Goal: Use online tool/utility: Utilize a website feature to perform a specific function

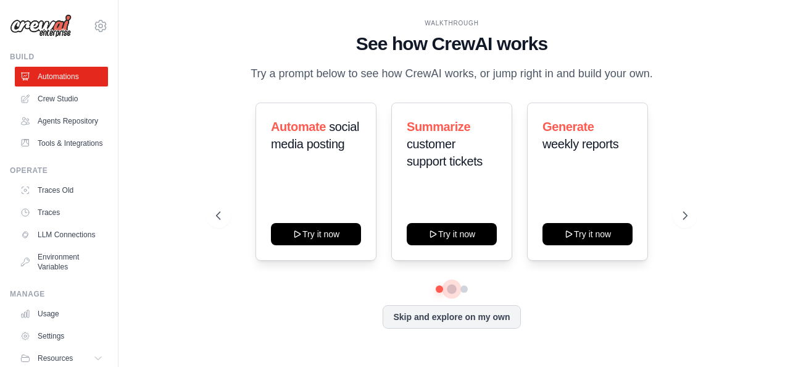
click at [447, 284] on button at bounding box center [452, 289] width 10 height 10
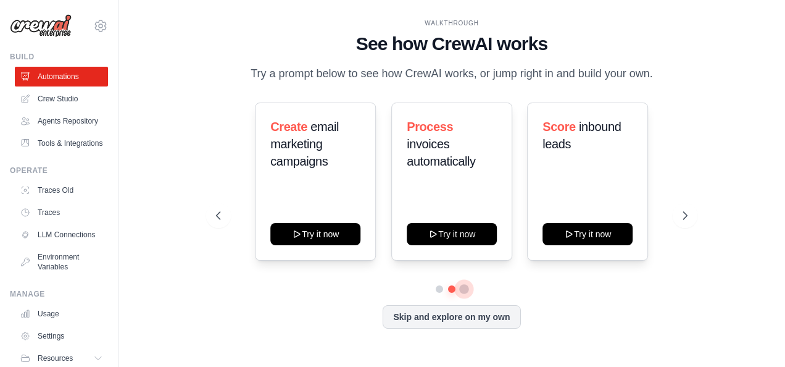
click at [459, 284] on button at bounding box center [464, 289] width 10 height 10
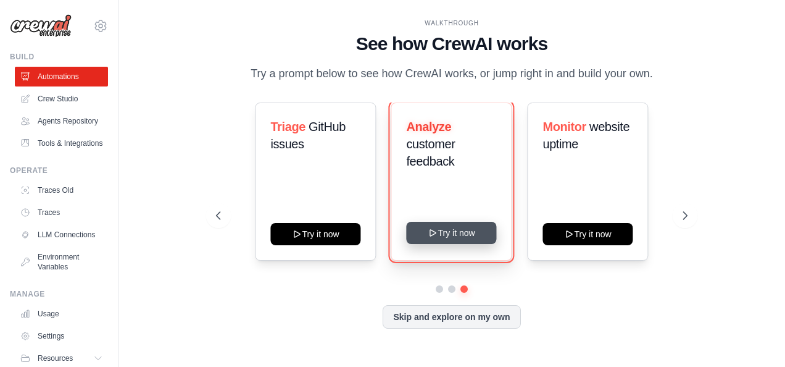
click at [459, 222] on button "Try it now" at bounding box center [452, 233] width 90 height 22
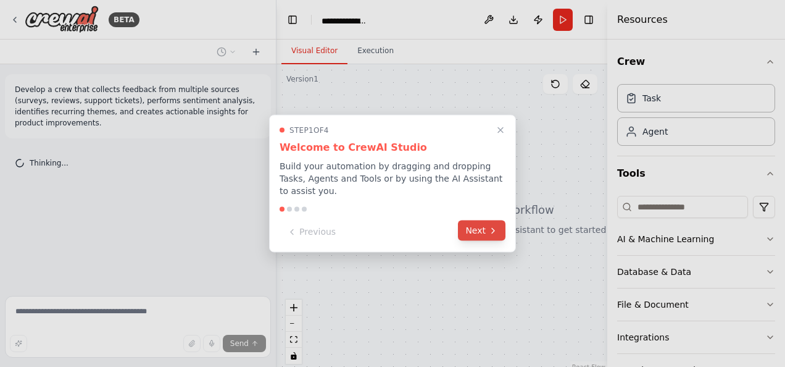
click at [485, 222] on button "Next" at bounding box center [482, 230] width 48 height 20
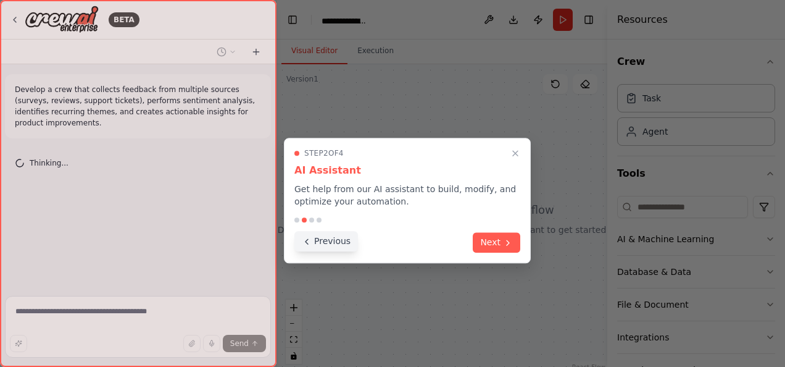
click at [343, 231] on button "Previous" at bounding box center [327, 241] width 64 height 20
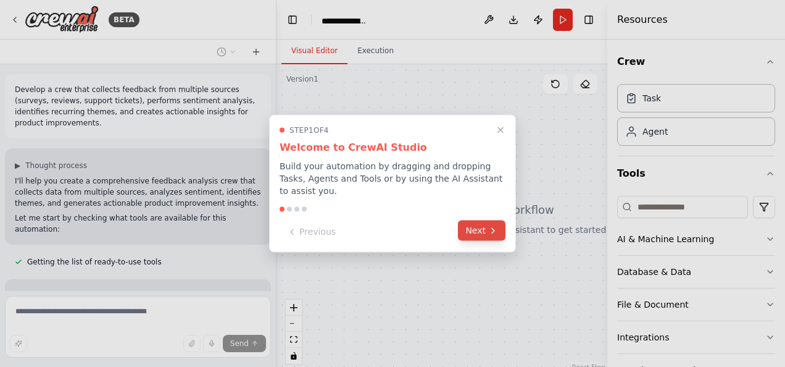
click at [475, 223] on button "Next" at bounding box center [482, 230] width 48 height 20
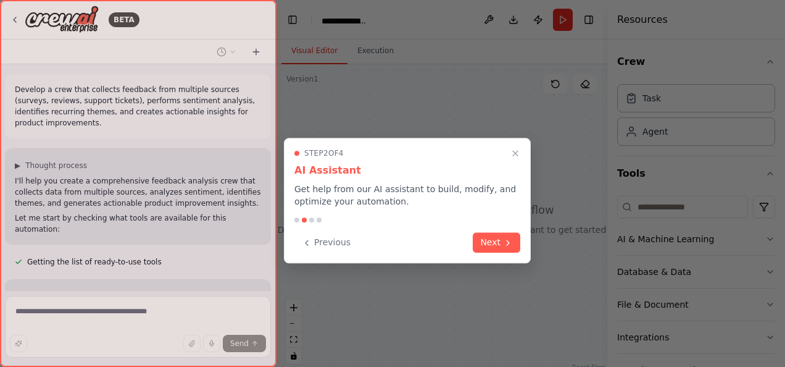
scroll to position [5, 0]
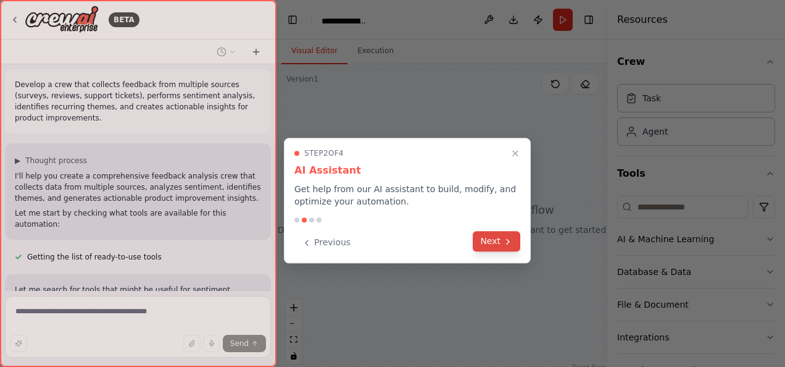
click at [498, 231] on button "Next" at bounding box center [497, 241] width 48 height 20
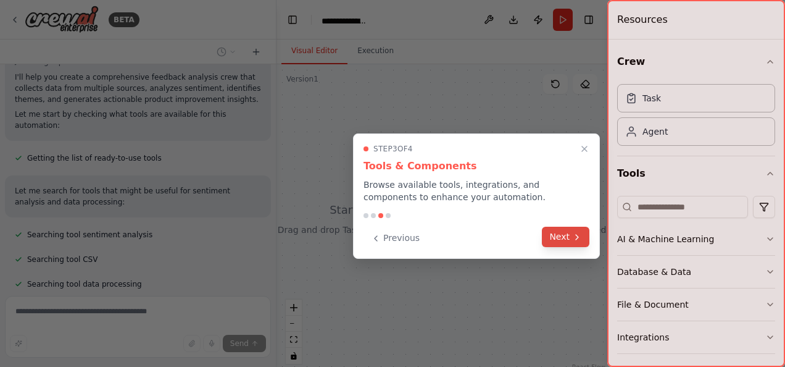
scroll to position [122, 0]
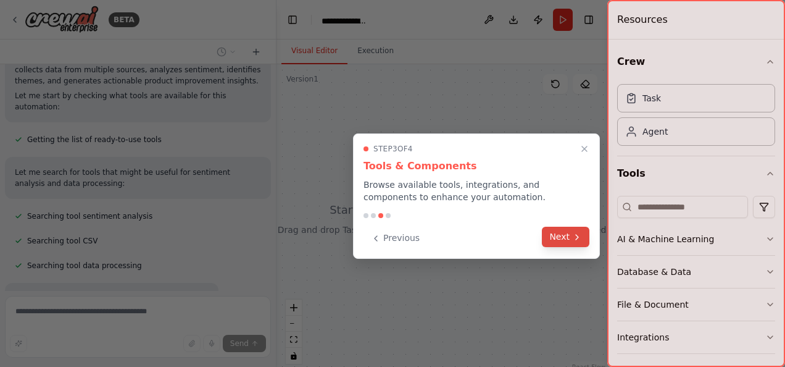
click at [564, 227] on button "Next" at bounding box center [566, 237] width 48 height 20
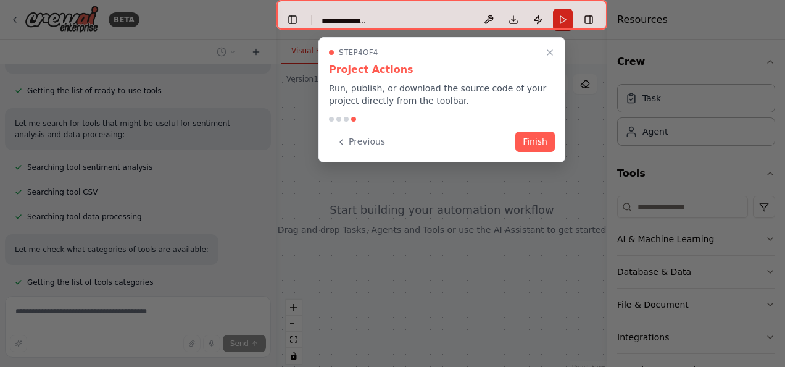
scroll to position [220, 0]
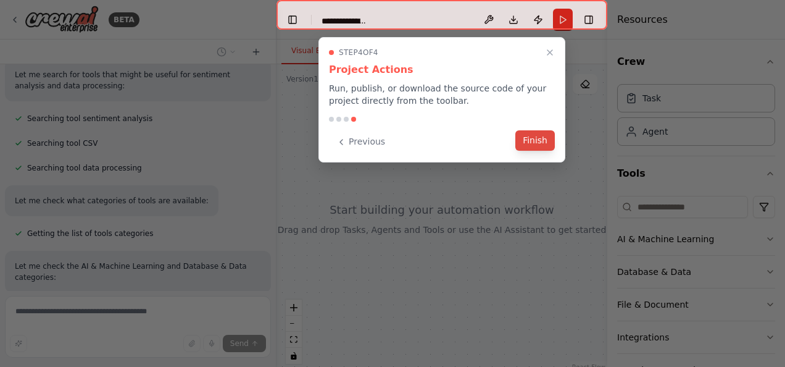
click at [541, 130] on button "Finish" at bounding box center [536, 140] width 40 height 20
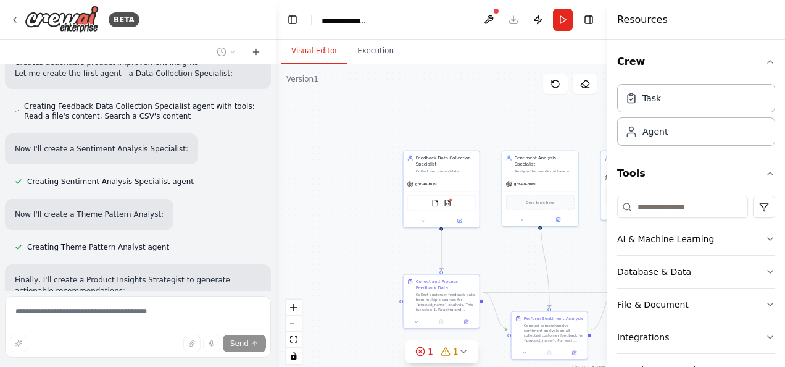
scroll to position [775, 0]
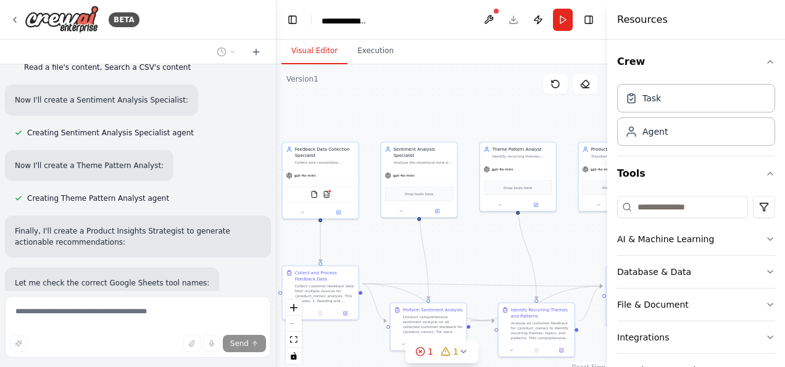
drag, startPoint x: 499, startPoint y: 94, endPoint x: 377, endPoint y: 85, distance: 122.6
click at [377, 85] on div ".deletable-edge-delete-btn { width: 20px; height: 20px; border: 0px solid #ffff…" at bounding box center [442, 218] width 331 height 309
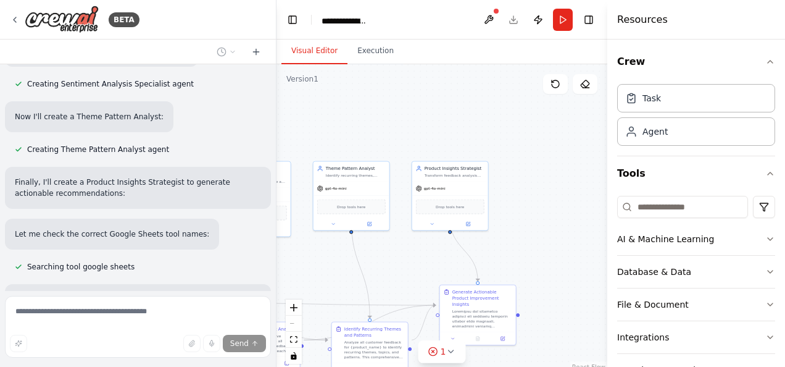
scroll to position [824, 0]
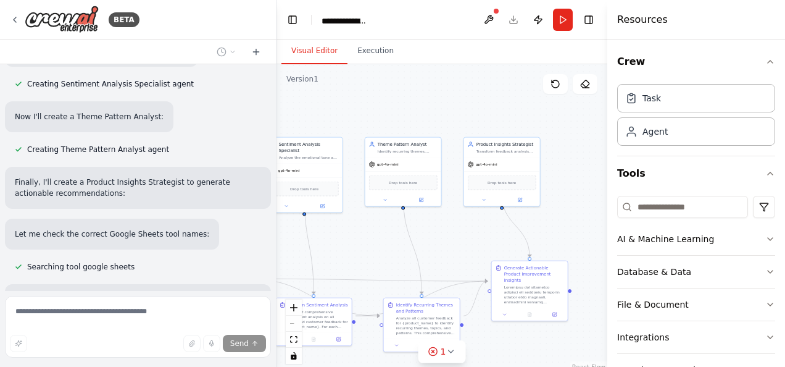
drag, startPoint x: 534, startPoint y: 103, endPoint x: 419, endPoint y: 98, distance: 115.0
click at [419, 98] on div ".deletable-edge-delete-btn { width: 20px; height: 20px; border: 0px solid #ffff…" at bounding box center [442, 218] width 331 height 309
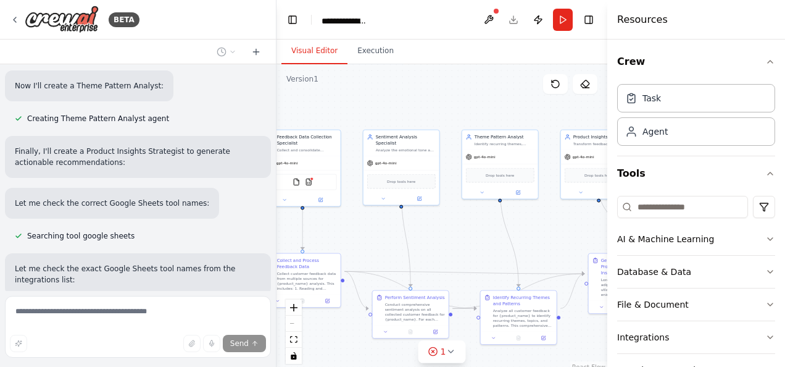
drag, startPoint x: 419, startPoint y: 98, endPoint x: 517, endPoint y: 90, distance: 98.5
click at [517, 90] on div ".deletable-edge-delete-btn { width: 20px; height: 20px; border: 0px solid #ffff…" at bounding box center [442, 218] width 331 height 309
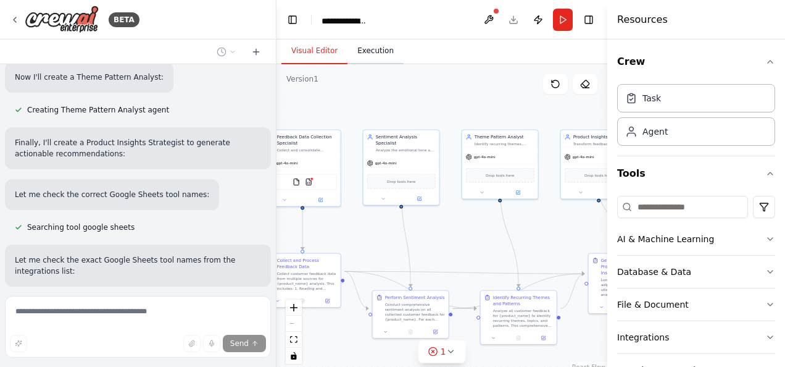
click at [348, 38] on button "Execution" at bounding box center [376, 51] width 56 height 26
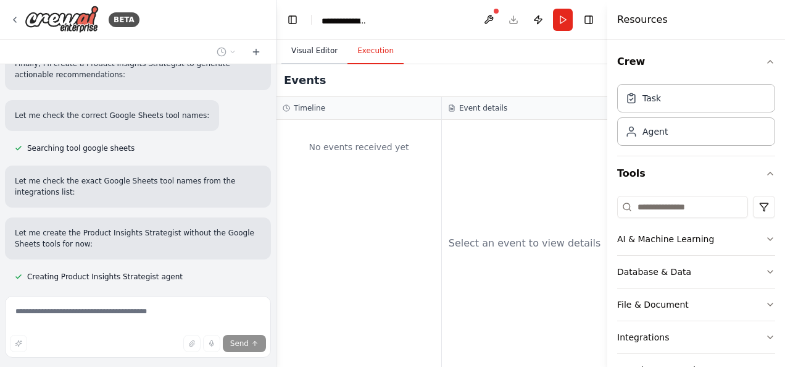
scroll to position [961, 0]
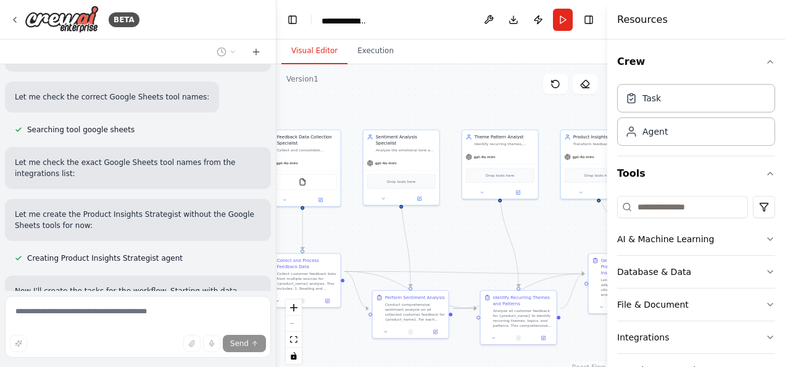
click at [295, 42] on button "Visual Editor" at bounding box center [315, 51] width 66 height 26
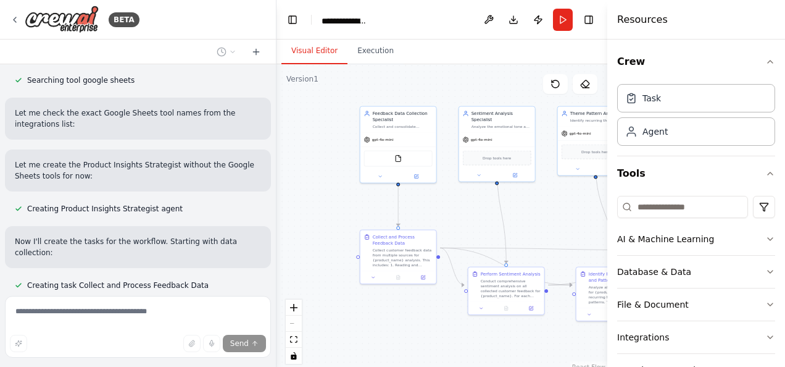
drag, startPoint x: 372, startPoint y: 72, endPoint x: 467, endPoint y: 49, distance: 97.7
click at [467, 64] on div ".deletable-edge-delete-btn { width: 20px; height: 20px; border: 0px solid #ffff…" at bounding box center [442, 218] width 331 height 309
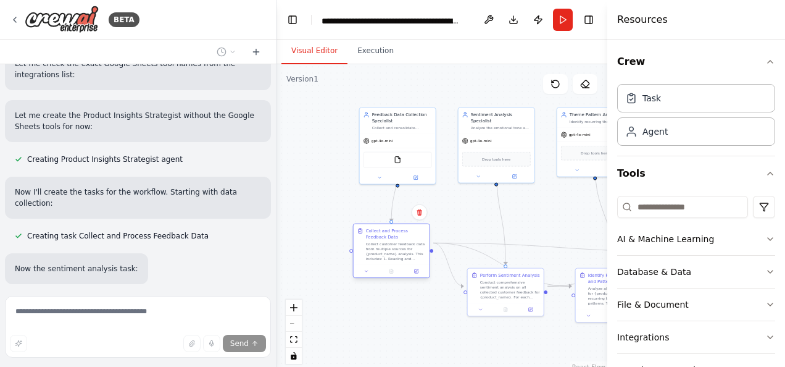
scroll to position [1157, 0]
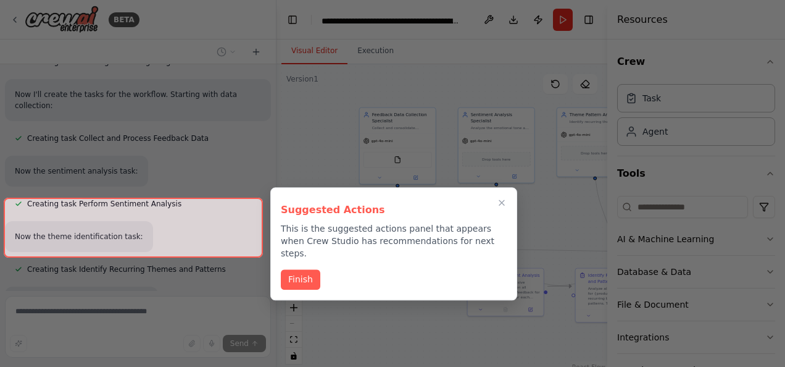
click at [404, 227] on div "BETA Develop a crew that collects feedback from multiple sources (surveys, revi…" at bounding box center [392, 183] width 785 height 367
click at [304, 268] on button "Finish" at bounding box center [301, 278] width 40 height 20
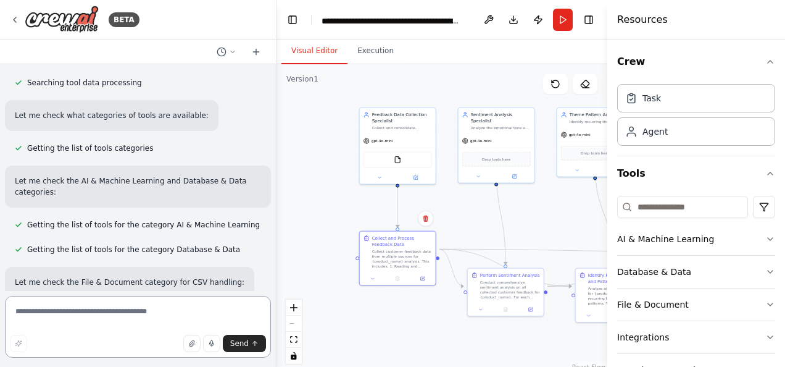
scroll to position [306, 0]
drag, startPoint x: 243, startPoint y: 221, endPoint x: 177, endPoint y: 226, distance: 66.9
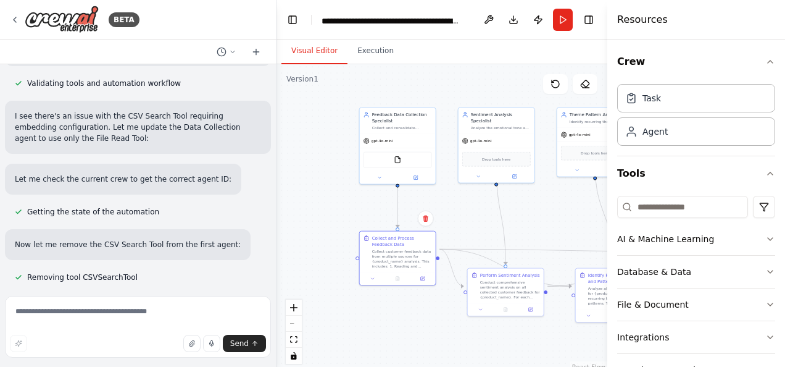
scroll to position [1505, 0]
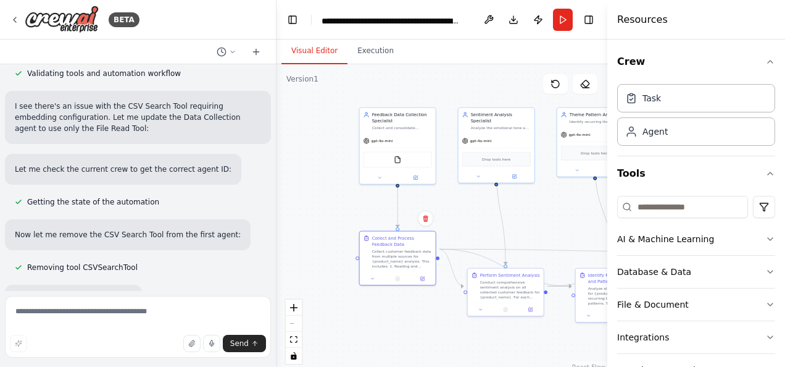
click at [7, 10] on div "BETA" at bounding box center [138, 20] width 276 height 40
click at [11, 17] on icon at bounding box center [15, 20] width 10 height 10
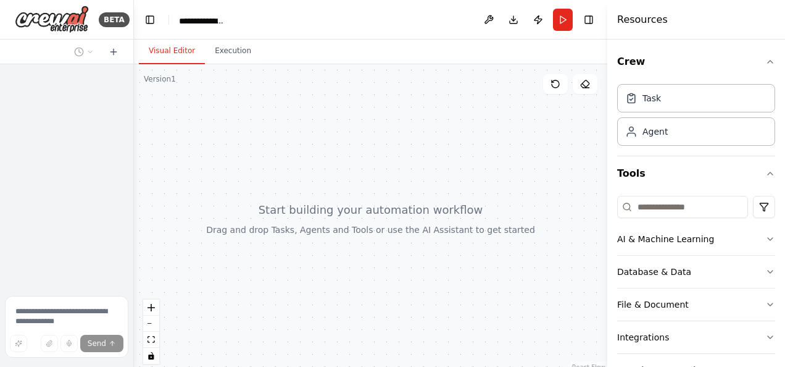
scroll to position [2041, 0]
click at [63, 143] on div "BETA Send" at bounding box center [67, 183] width 134 height 367
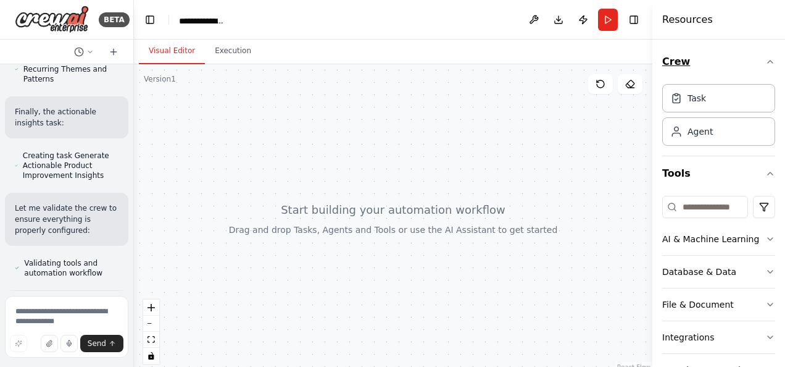
drag, startPoint x: 608, startPoint y: 43, endPoint x: 715, endPoint y: 44, distance: 107.5
click at [715, 44] on div "Resources Crew Task Agent Tools AI & Machine Learning Database & Data File & Do…" at bounding box center [719, 183] width 133 height 367
click at [41, 311] on textarea at bounding box center [66, 327] width 123 height 62
click at [152, 322] on button "zoom out" at bounding box center [151, 324] width 16 height 16
click at [152, 321] on button "zoom out" at bounding box center [151, 324] width 16 height 16
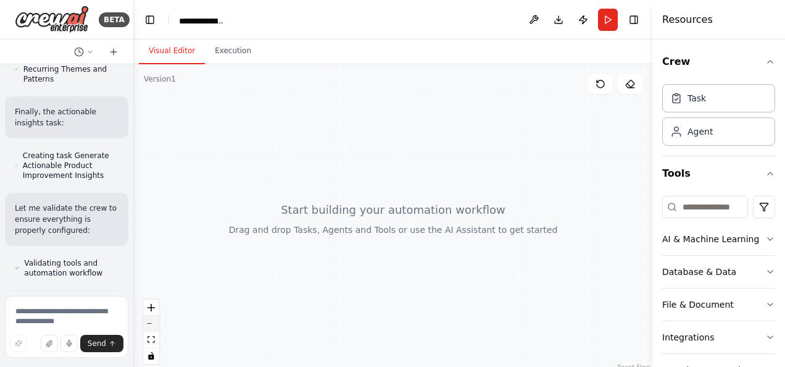
click at [152, 321] on button "zoom out" at bounding box center [151, 324] width 16 height 16
click at [674, 233] on div "AI & Machine Learning" at bounding box center [711, 239] width 97 height 12
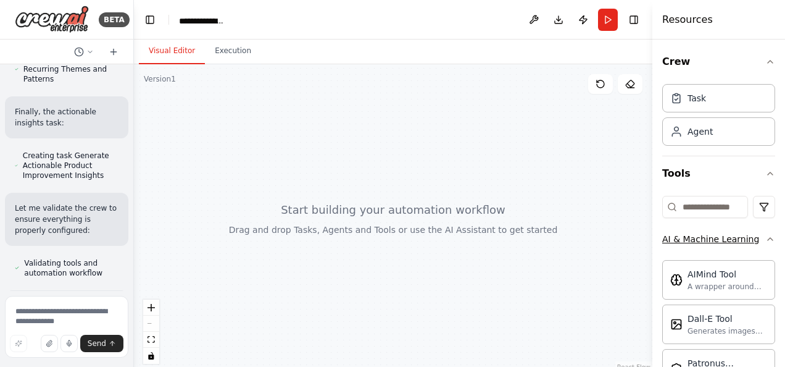
click at [674, 233] on div "AI & Machine Learning" at bounding box center [711, 239] width 97 height 12
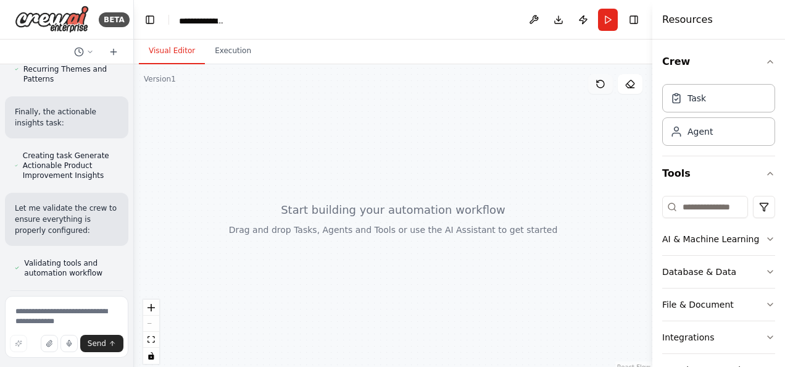
click at [613, 74] on button at bounding box center [600, 84] width 25 height 20
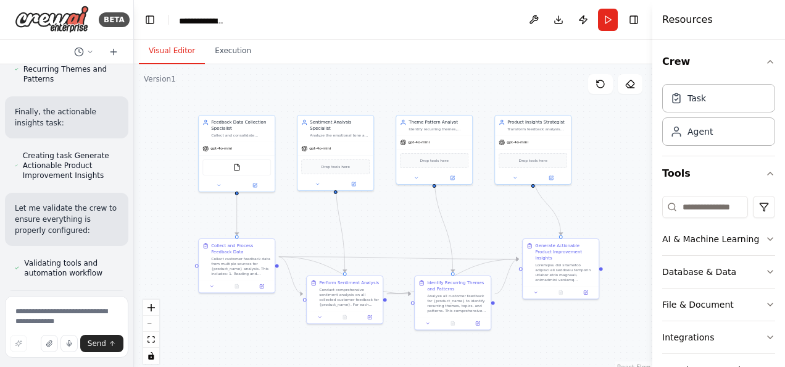
drag, startPoint x: 461, startPoint y: 170, endPoint x: 343, endPoint y: 72, distance: 153.9
click at [343, 72] on div ".deletable-edge-delete-btn { width: 20px; height: 20px; border: 0px solid #ffff…" at bounding box center [393, 218] width 519 height 309
click at [706, 298] on div "File & Document" at bounding box center [699, 304] width 72 height 12
click at [703, 321] on button "Integrations" at bounding box center [719, 337] width 113 height 32
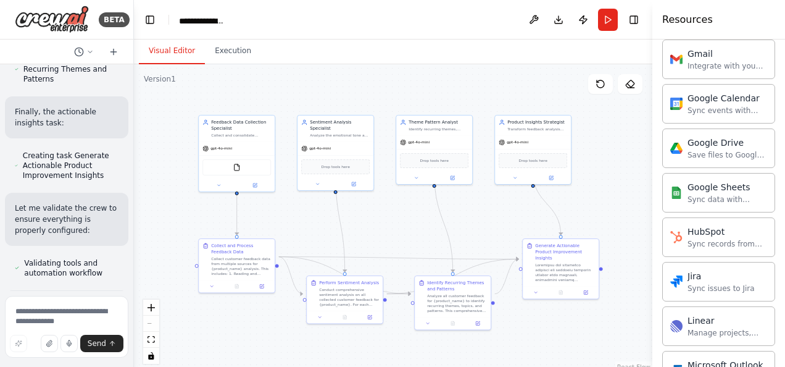
scroll to position [0, 0]
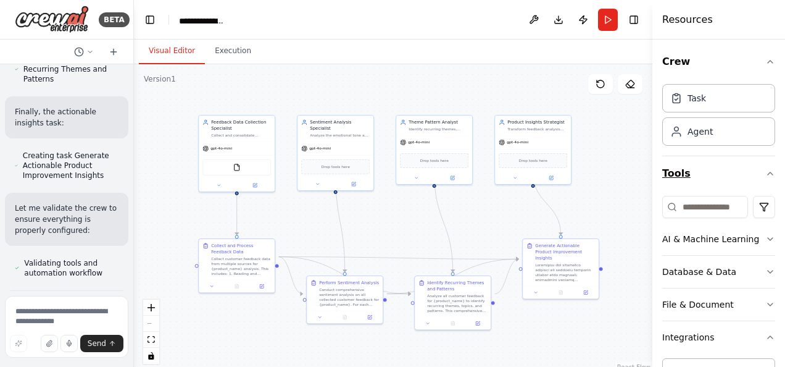
click at [704, 156] on button "Tools" at bounding box center [719, 173] width 113 height 35
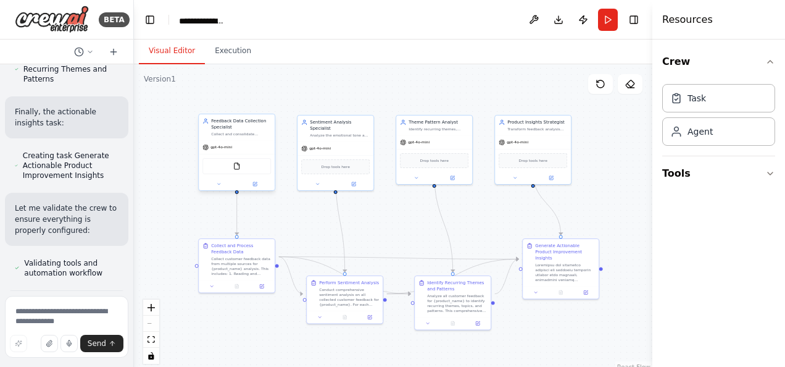
click at [257, 158] on div "FileReadTool" at bounding box center [237, 166] width 69 height 16
click at [256, 140] on div "gpt-4o-mini" at bounding box center [237, 147] width 76 height 14
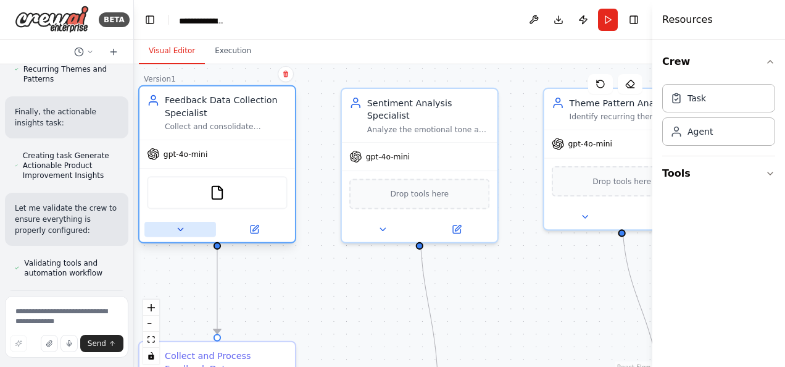
click at [177, 224] on icon at bounding box center [180, 229] width 10 height 10
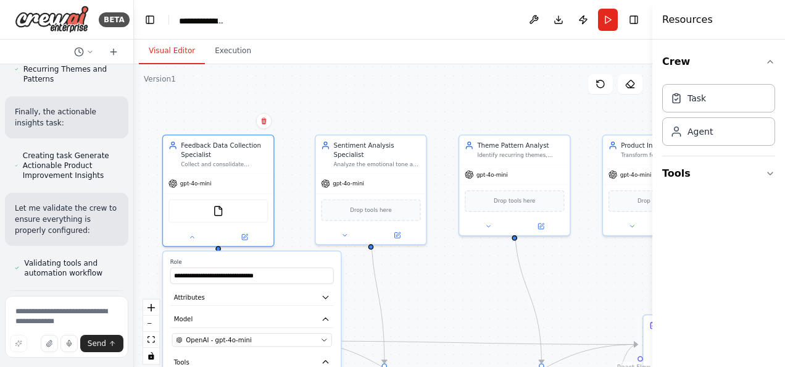
drag, startPoint x: 288, startPoint y: 237, endPoint x: 280, endPoint y: 228, distance: 11.8
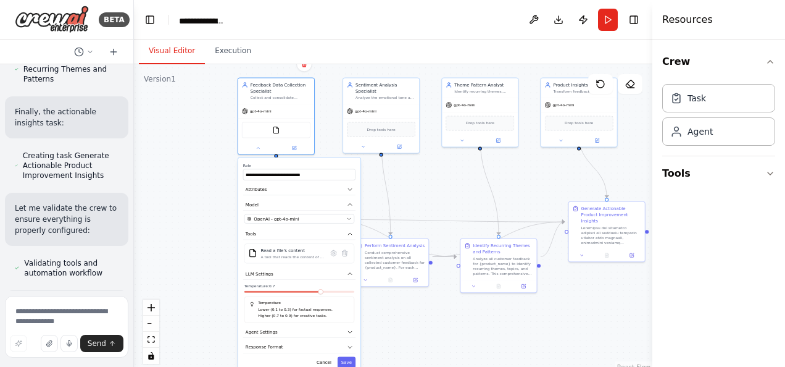
drag, startPoint x: 398, startPoint y: 274, endPoint x: 416, endPoint y: 156, distance: 119.3
click at [416, 156] on div ".deletable-edge-delete-btn { width: 20px; height: 20px; border: 0px solid #ffff…" at bounding box center [393, 218] width 519 height 309
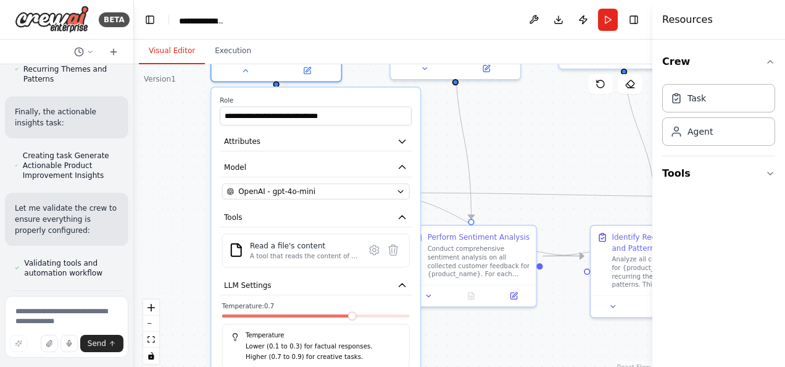
drag, startPoint x: 385, startPoint y: 173, endPoint x: 484, endPoint y: 112, distance: 115.9
click at [484, 112] on div ".deletable-edge-delete-btn { width: 20px; height: 20px; border: 0px solid #ffff…" at bounding box center [393, 218] width 519 height 309
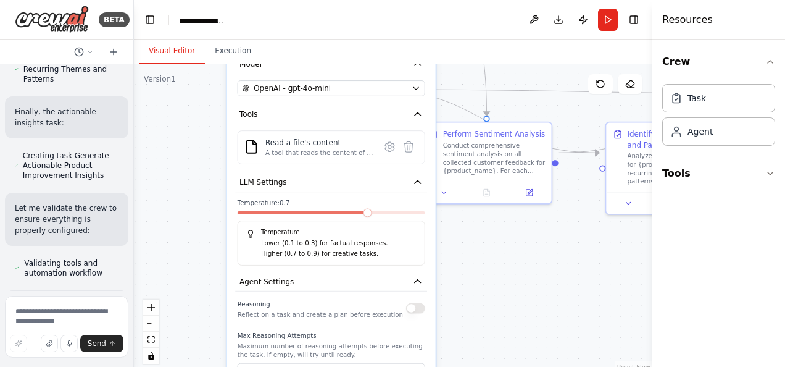
drag, startPoint x: 165, startPoint y: 267, endPoint x: 180, endPoint y: 164, distance: 104.3
click at [180, 164] on div ".deletable-edge-delete-btn { width: 20px; height: 20px; border: 0px solid #ffff…" at bounding box center [393, 218] width 519 height 309
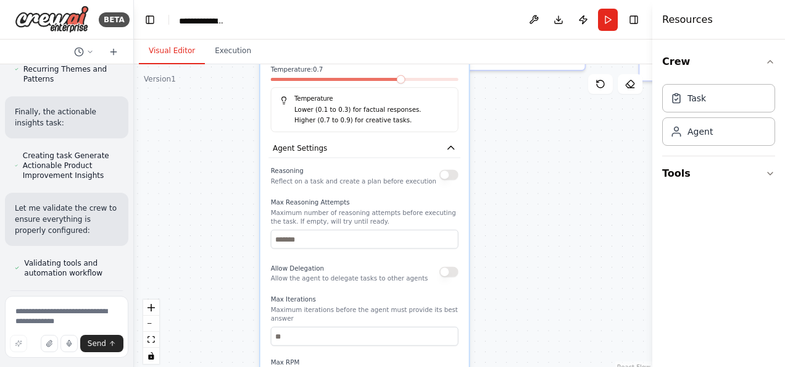
drag, startPoint x: 196, startPoint y: 236, endPoint x: 230, endPoint y: 103, distance: 137.5
click at [230, 103] on div ".deletable-edge-delete-btn { width: 20px; height: 20px; border: 0px solid #ffff…" at bounding box center [393, 218] width 519 height 309
drag, startPoint x: 226, startPoint y: 251, endPoint x: 213, endPoint y: 275, distance: 27.4
click at [213, 275] on div ".deletable-edge-delete-btn { width: 20px; height: 20px; border: 0px solid #ffff…" at bounding box center [393, 218] width 519 height 309
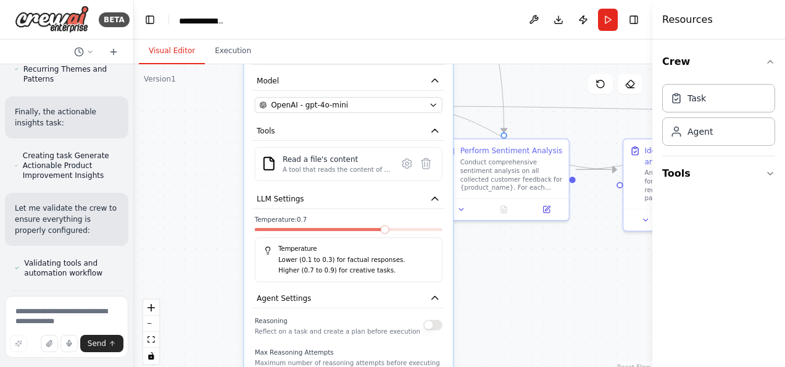
drag, startPoint x: 227, startPoint y: 240, endPoint x: 221, endPoint y: 398, distance: 158.2
click at [221, 366] on html "BETA Develop a crew that collects feedback from multiple sources (surveys, revi…" at bounding box center [392, 183] width 785 height 367
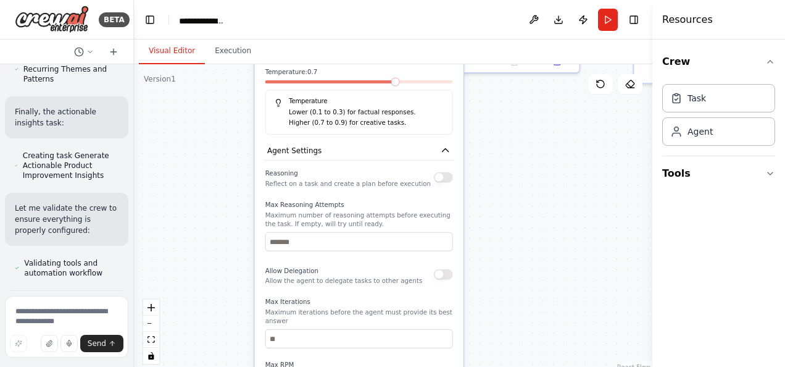
drag, startPoint x: 241, startPoint y: 110, endPoint x: 237, endPoint y: -46, distance: 155.6
click at [237, 0] on html "BETA Develop a crew that collects feedback from multiple sources (surveys, revi…" at bounding box center [392, 183] width 785 height 367
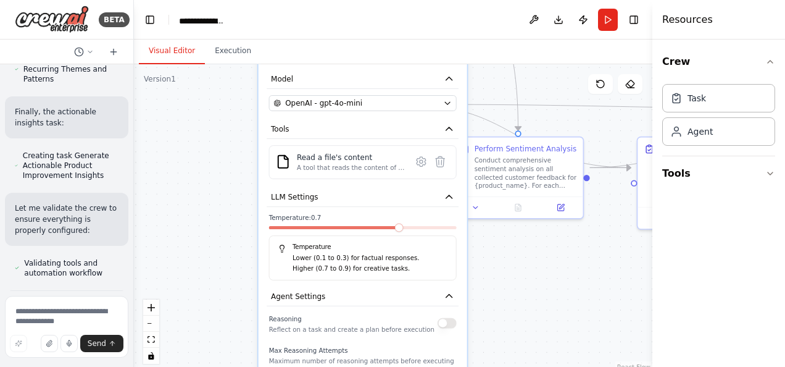
drag, startPoint x: 216, startPoint y: 253, endPoint x: 224, endPoint y: 398, distance: 145.9
click at [224, 366] on html "BETA Develop a crew that collects feedback from multiple sources (surveys, revi…" at bounding box center [392, 183] width 785 height 367
click at [557, 267] on div ".deletable-edge-delete-btn { width: 20px; height: 20px; border: 0px solid #ffff…" at bounding box center [393, 218] width 519 height 309
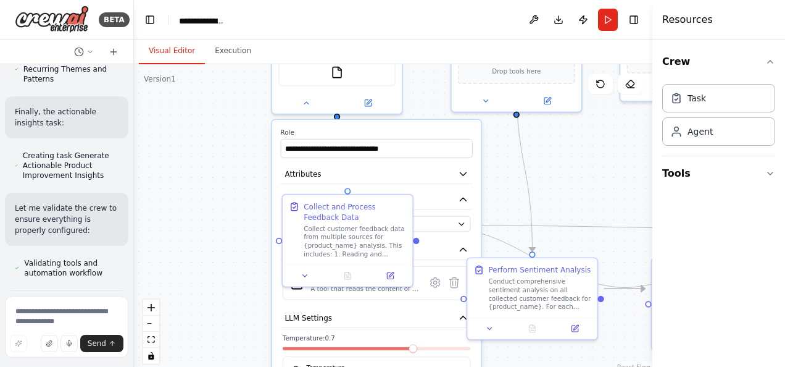
drag, startPoint x: 557, startPoint y: 267, endPoint x: 567, endPoint y: 398, distance: 131.9
click at [567, 366] on html "BETA Develop a crew that collects feedback from multiple sources (surveys, revi…" at bounding box center [392, 183] width 785 height 367
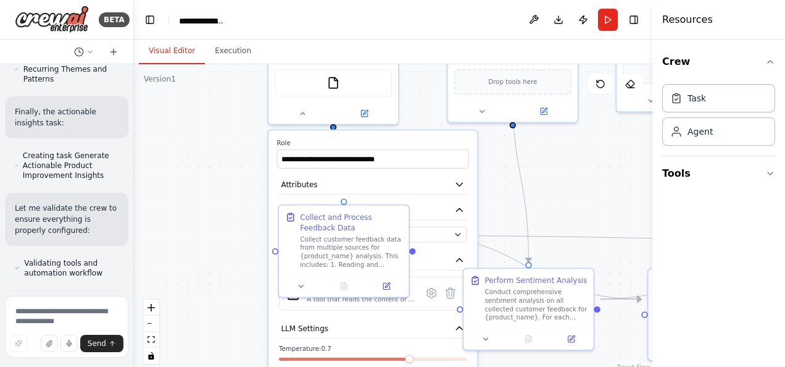
drag, startPoint x: 211, startPoint y: 128, endPoint x: 254, endPoint y: 288, distance: 165.5
click at [254, 288] on div ".deletable-edge-delete-btn { width: 20px; height: 20px; border: 0px solid #ffff…" at bounding box center [393, 218] width 519 height 309
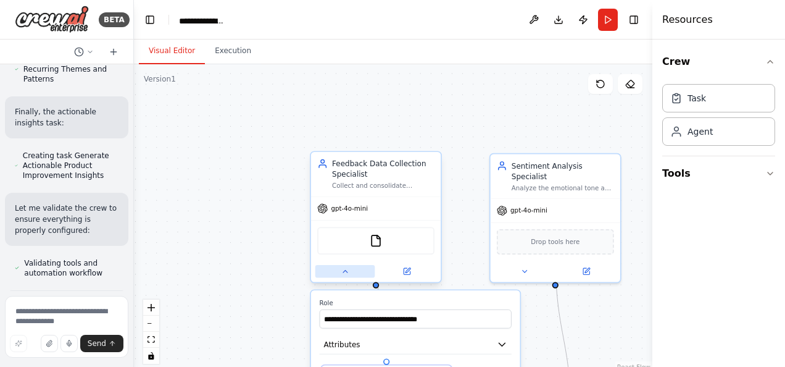
click at [343, 265] on button at bounding box center [346, 271] width 60 height 13
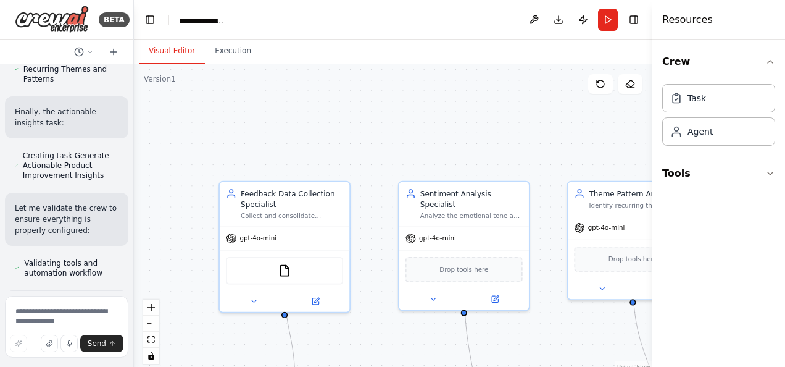
drag, startPoint x: 266, startPoint y: 241, endPoint x: 173, endPoint y: 278, distance: 100.1
click at [173, 278] on div ".deletable-edge-delete-btn { width: 20px; height: 20px; border: 0px solid #ffff…" at bounding box center [393, 218] width 519 height 309
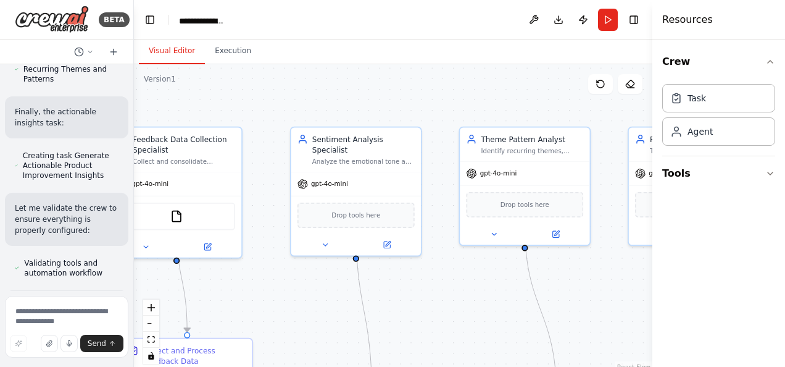
drag, startPoint x: 435, startPoint y: 170, endPoint x: 314, endPoint y: 100, distance: 140.0
click at [314, 100] on div ".deletable-edge-delete-btn { width: 20px; height: 20px; border: 0px solid #ffff…" at bounding box center [393, 218] width 519 height 309
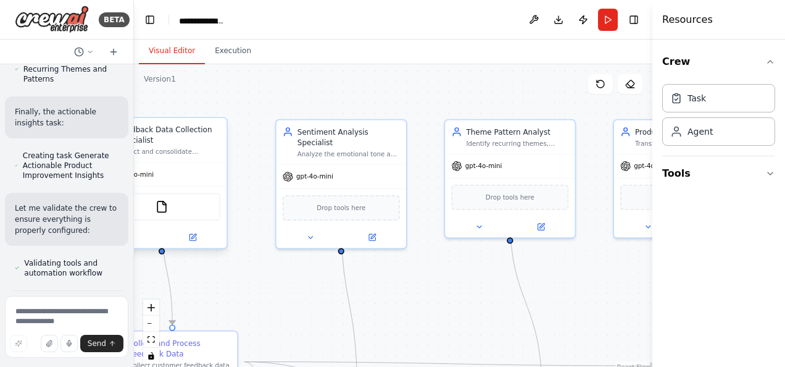
click at [165, 193] on div "FileReadTool" at bounding box center [161, 206] width 117 height 27
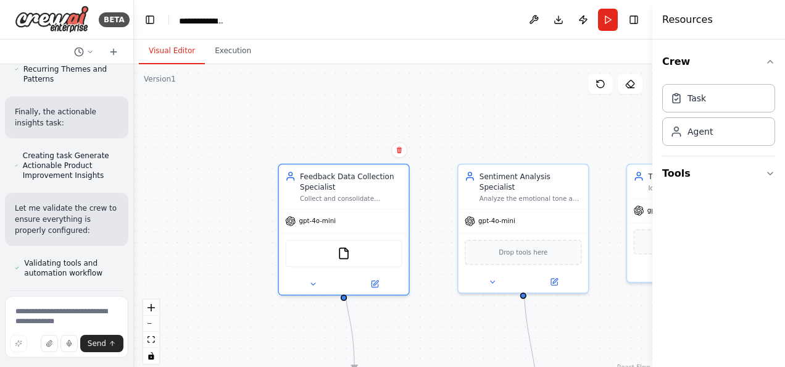
drag, startPoint x: 235, startPoint y: 220, endPoint x: 417, endPoint y: 265, distance: 187.7
click at [417, 265] on div ".deletable-edge-delete-btn { width: 20px; height: 20px; border: 0px solid #ffff…" at bounding box center [393, 218] width 519 height 309
click at [693, 156] on button "Tools" at bounding box center [719, 173] width 113 height 35
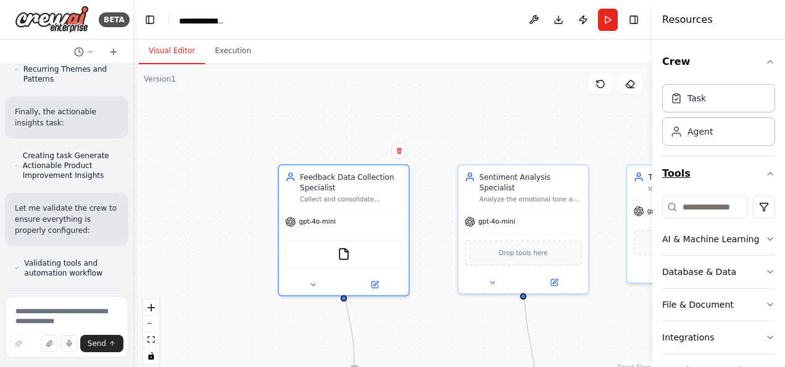
click at [690, 156] on button "Tools" at bounding box center [719, 173] width 113 height 35
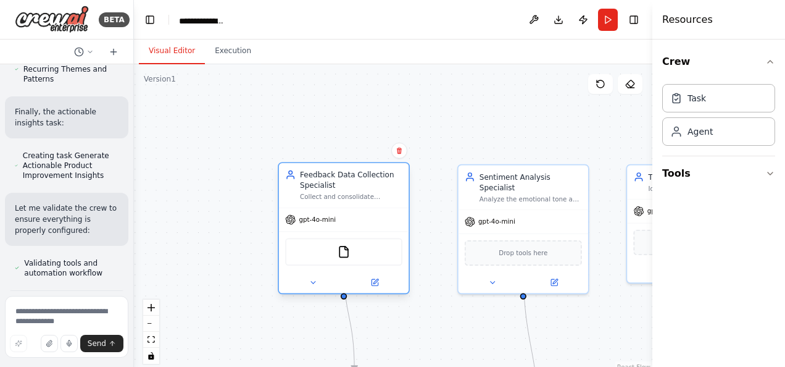
click at [330, 238] on div "FileReadTool" at bounding box center [343, 251] width 117 height 27
click at [341, 245] on img at bounding box center [344, 251] width 13 height 13
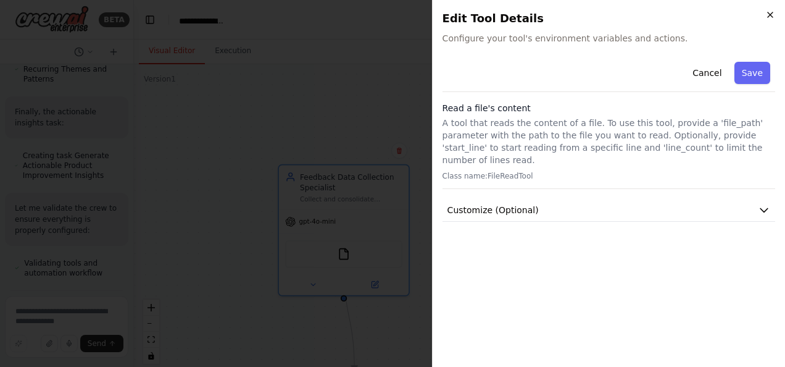
click at [776, 10] on icon "button" at bounding box center [771, 15] width 10 height 10
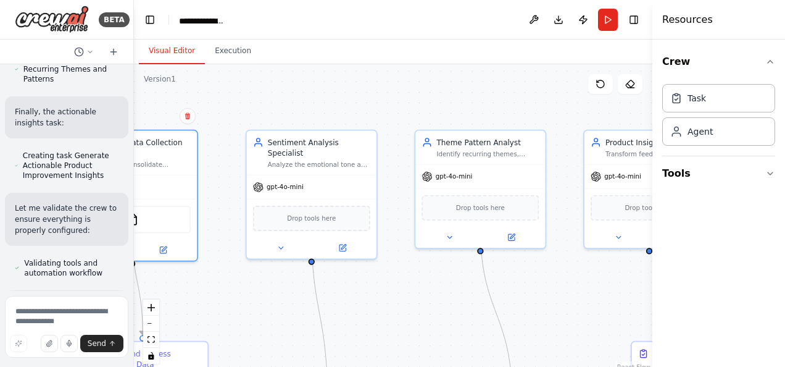
drag, startPoint x: 479, startPoint y: 143, endPoint x: 267, endPoint y: 109, distance: 214.6
click at [267, 109] on div ".deletable-edge-delete-btn { width: 20px; height: 20px; border: 0px solid #ffff…" at bounding box center [393, 218] width 519 height 309
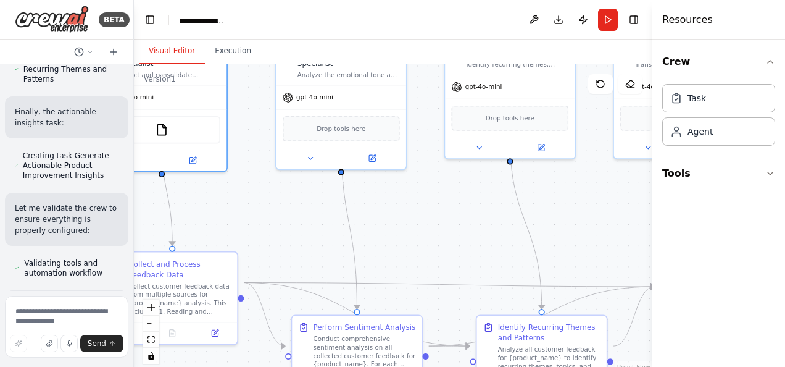
drag, startPoint x: 474, startPoint y: 87, endPoint x: 504, endPoint y: -2, distance: 94.3
click at [504, 0] on html "BETA Develop a crew that collects feedback from multiple sources (surveys, revi…" at bounding box center [392, 183] width 785 height 367
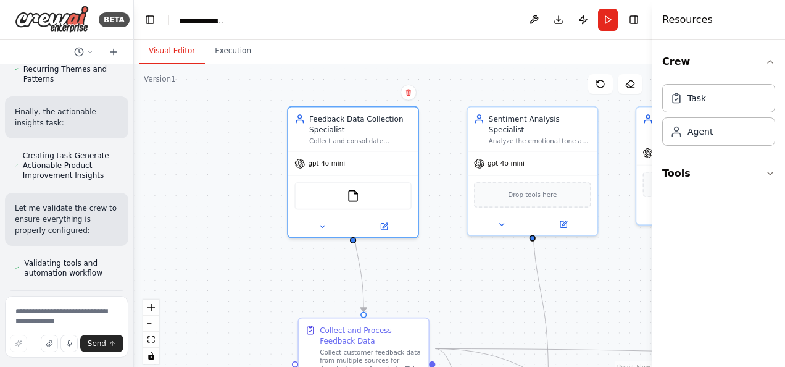
drag, startPoint x: 298, startPoint y: 213, endPoint x: 489, endPoint y: 279, distance: 202.5
click at [489, 279] on div ".deletable-edge-delete-btn { width: 20px; height: 20px; border: 0px solid #ffff…" at bounding box center [393, 218] width 519 height 309
click at [341, 322] on div "Collect and Process Feedback Data" at bounding box center [371, 332] width 103 height 21
click at [335, 346] on div "Collect customer feedback data from multiple sources for {product_name} analysi…" at bounding box center [371, 363] width 103 height 34
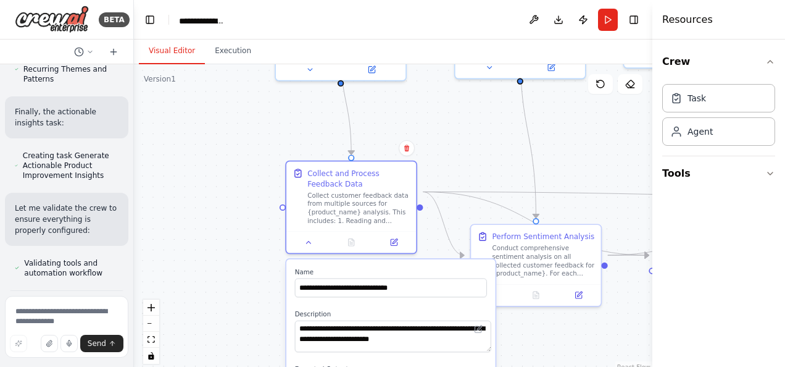
drag, startPoint x: 224, startPoint y: 275, endPoint x: 211, endPoint y: 119, distance: 157.3
click at [211, 119] on div ".deletable-edge-delete-btn { width: 20px; height: 20px; border: 0px solid #ffff…" at bounding box center [393, 218] width 519 height 309
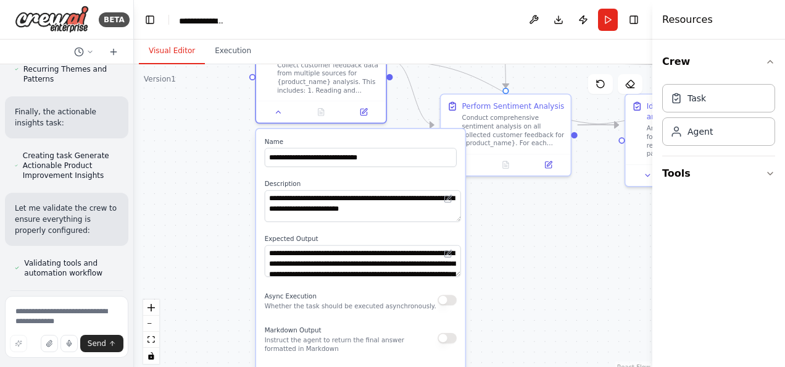
drag, startPoint x: 217, startPoint y: 193, endPoint x: 186, endPoint y: 62, distance: 133.8
click at [186, 64] on div ".deletable-edge-delete-btn { width: 20px; height: 20px; border: 0px solid #ffff…" at bounding box center [393, 218] width 519 height 309
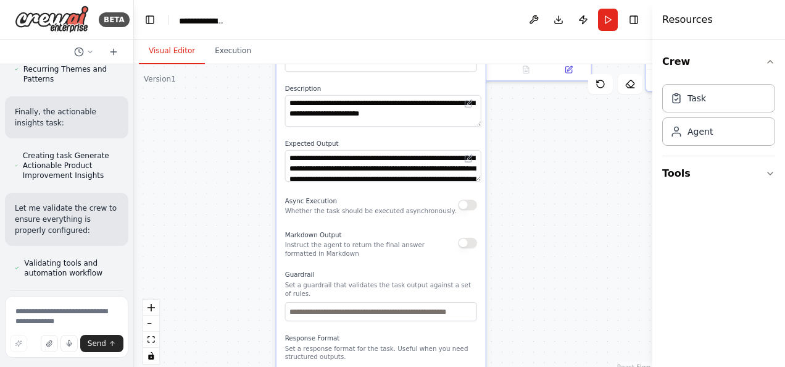
drag, startPoint x: 207, startPoint y: 246, endPoint x: 275, endPoint y: 398, distance: 166.6
click at [275, 366] on html "BETA Develop a crew that collects feedback from multiple sources (surveys, revi…" at bounding box center [392, 183] width 785 height 367
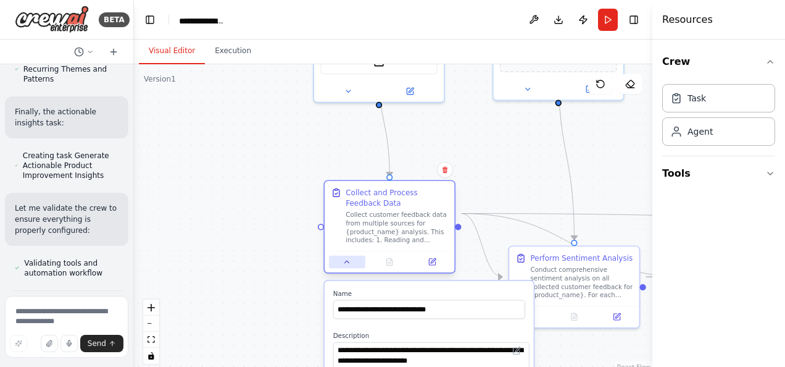
click at [348, 256] on button at bounding box center [347, 262] width 36 height 13
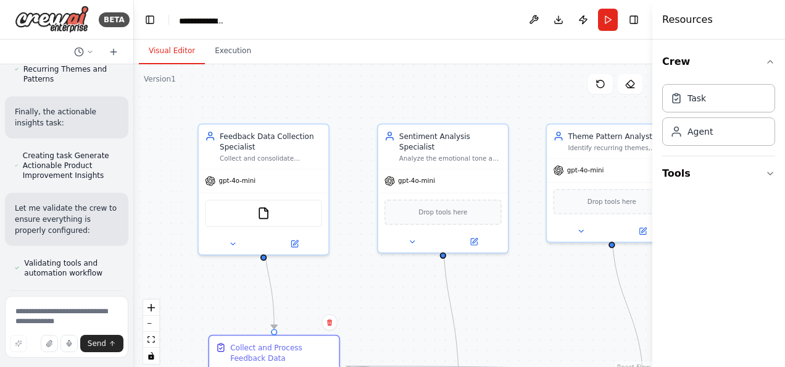
drag, startPoint x: 234, startPoint y: 110, endPoint x: 119, endPoint y: 262, distance: 191.3
click at [119, 262] on div "BETA Develop a crew that collects feedback from multiple sources (surveys, revi…" at bounding box center [392, 183] width 785 height 367
click at [411, 235] on icon at bounding box center [412, 239] width 9 height 9
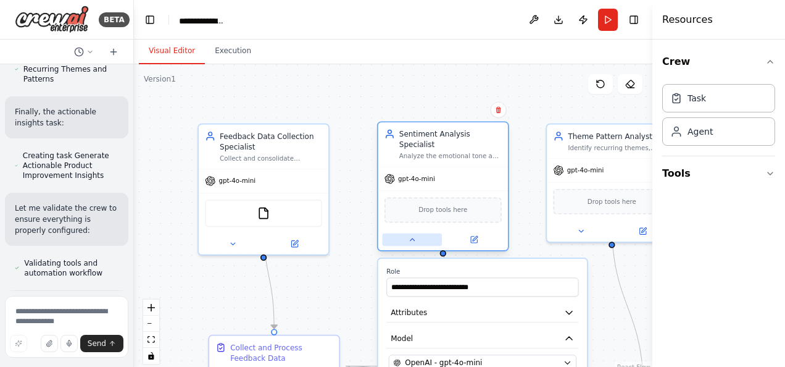
click at [403, 233] on button at bounding box center [412, 239] width 60 height 13
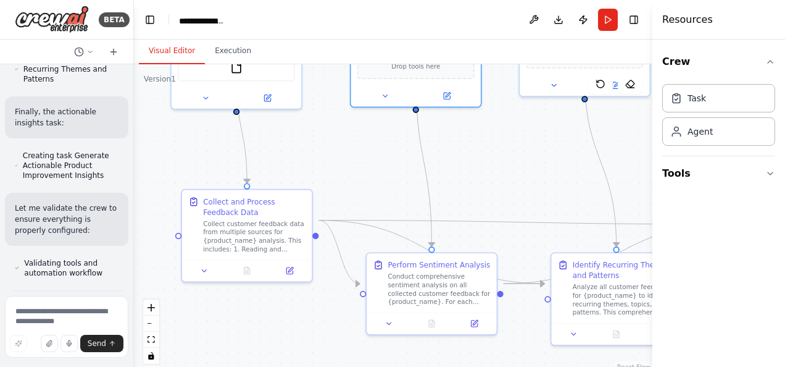
drag, startPoint x: 394, startPoint y: 265, endPoint x: 367, endPoint y: 135, distance: 133.1
click at [367, 135] on div ".deletable-edge-delete-btn { width: 20px; height: 20px; border: 0px solid #ffff…" at bounding box center [393, 218] width 519 height 309
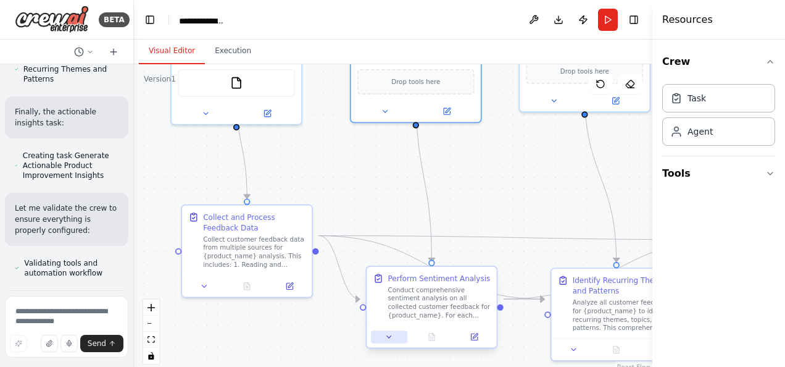
click at [385, 330] on button at bounding box center [389, 336] width 36 height 13
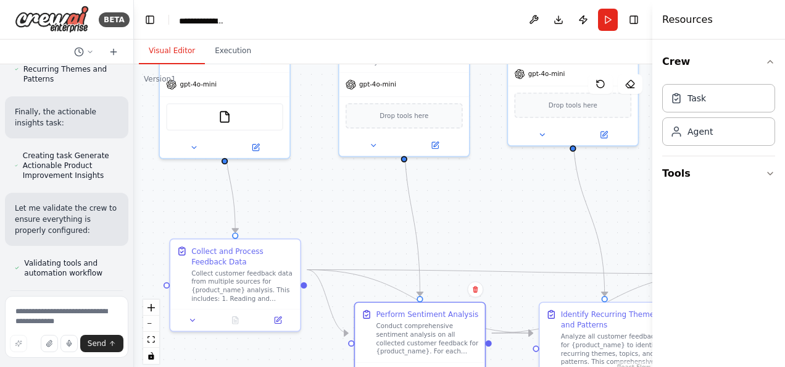
drag, startPoint x: 306, startPoint y: 302, endPoint x: 295, endPoint y: 336, distance: 35.9
click at [295, 336] on div ".deletable-edge-delete-btn { width: 20px; height: 20px; border: 0px solid #ffff…" at bounding box center [393, 218] width 519 height 309
click at [378, 359] on div at bounding box center [420, 370] width 130 height 22
click at [377, 366] on icon at bounding box center [378, 371] width 9 height 9
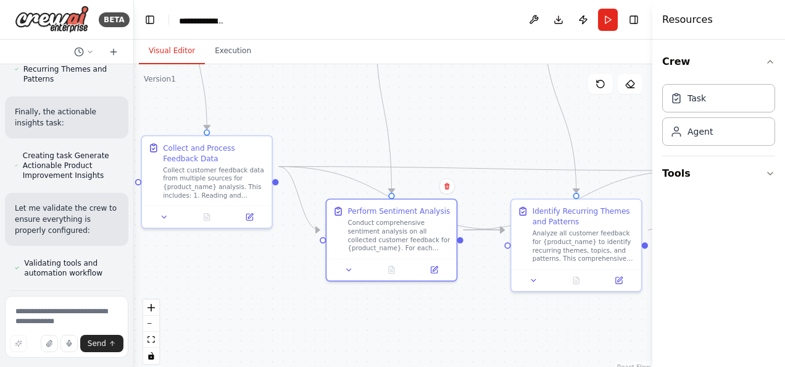
drag, startPoint x: 485, startPoint y: 195, endPoint x: 457, endPoint y: 91, distance: 107.0
click at [457, 91] on div ".deletable-edge-delete-btn { width: 20px; height: 20px; border: 0px solid #ffff…" at bounding box center [393, 218] width 519 height 309
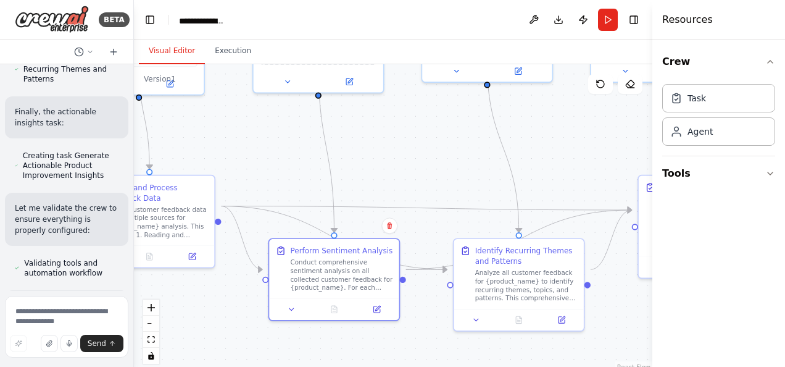
drag, startPoint x: 457, startPoint y: 91, endPoint x: 400, endPoint y: 131, distance: 69.7
click at [400, 131] on div ".deletable-edge-delete-btn { width: 20px; height: 20px; border: 0px solid #ffff…" at bounding box center [393, 218] width 519 height 309
click at [294, 206] on icon "Edge from 3faaddee-bb3e-47aa-ad7e-173e921b4076 to 2605939f-f5b5-43ca-b2c8-8b802…" at bounding box center [334, 238] width 226 height 64
click at [293, 206] on icon "Edge from 3faaddee-bb3e-47aa-ad7e-173e921b4076 to 2605939f-f5b5-43ca-b2c8-8b802…" at bounding box center [334, 238] width 226 height 64
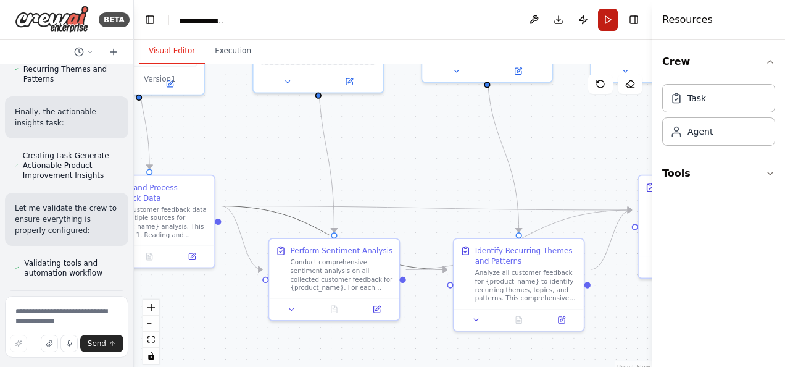
click at [618, 12] on button "Run" at bounding box center [608, 20] width 20 height 22
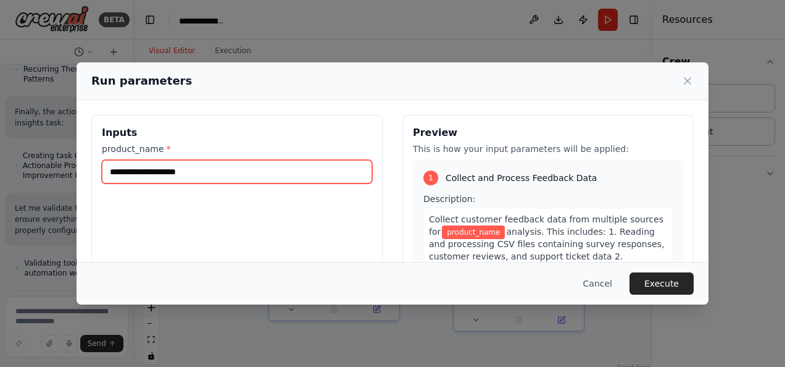
click at [323, 160] on input "product_name *" at bounding box center [237, 171] width 270 height 23
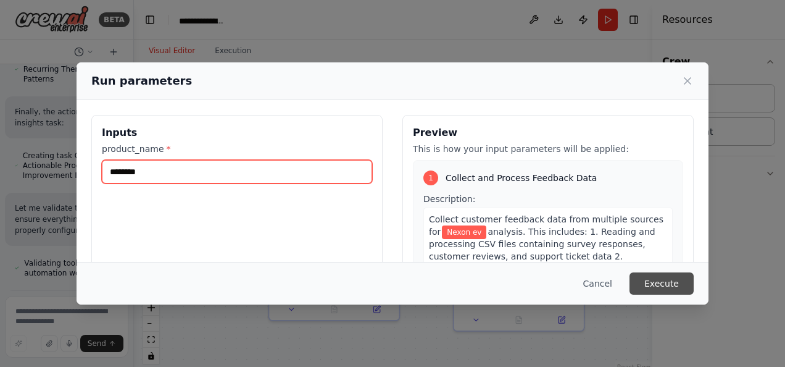
type input "********"
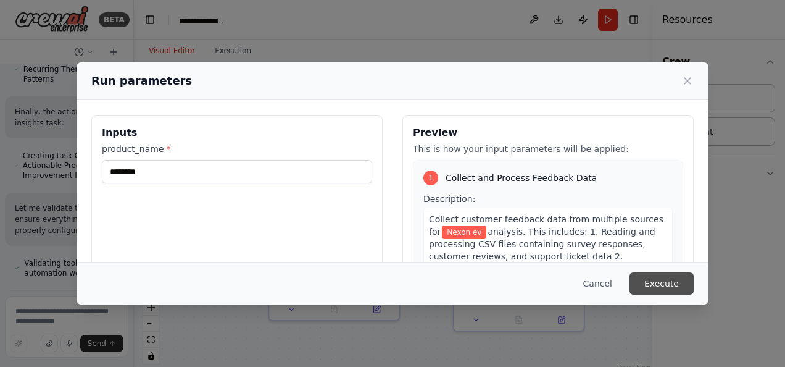
click at [630, 284] on button "Execute" at bounding box center [662, 283] width 64 height 22
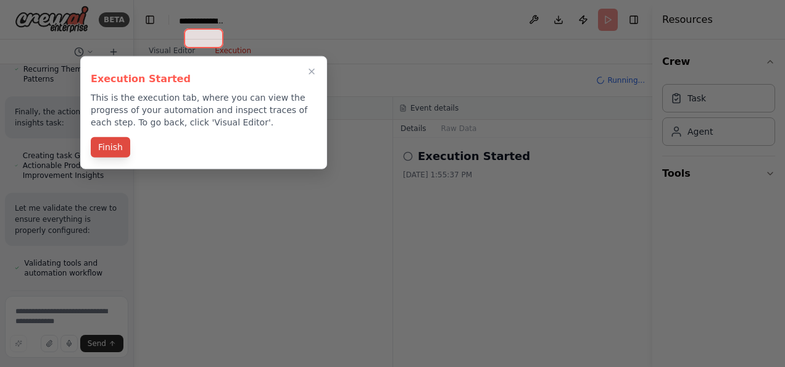
click at [107, 137] on button "Finish" at bounding box center [111, 147] width 40 height 20
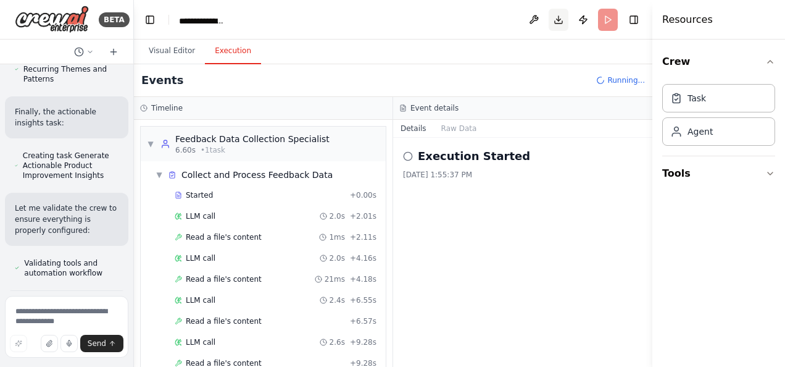
click at [569, 10] on button "Download" at bounding box center [559, 20] width 20 height 22
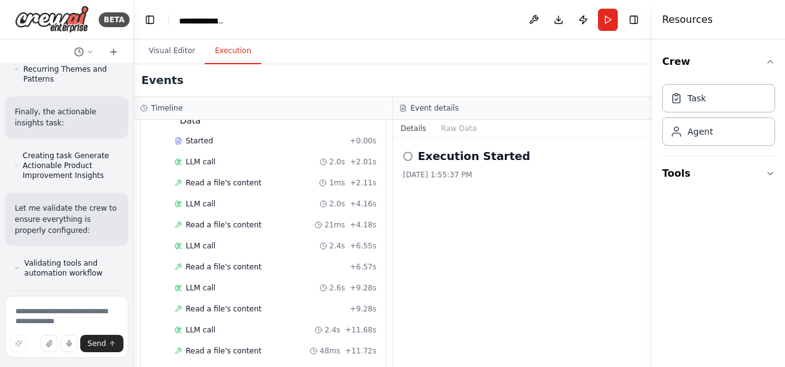
scroll to position [443, 0]
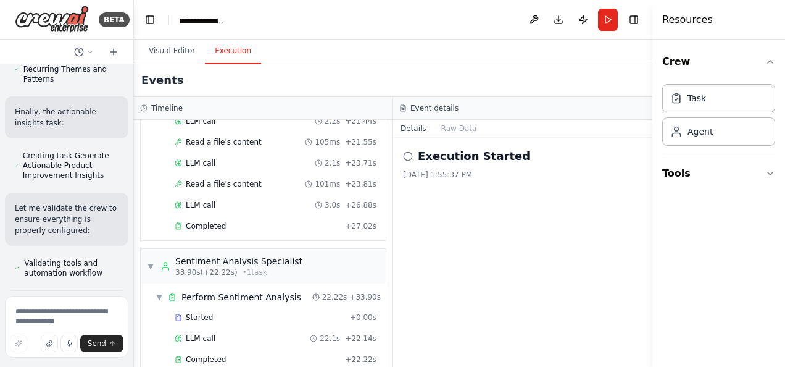
click at [741, 40] on div "Crew Task Agent Tools" at bounding box center [719, 203] width 133 height 327
click at [434, 120] on button "Raw Data" at bounding box center [459, 128] width 51 height 17
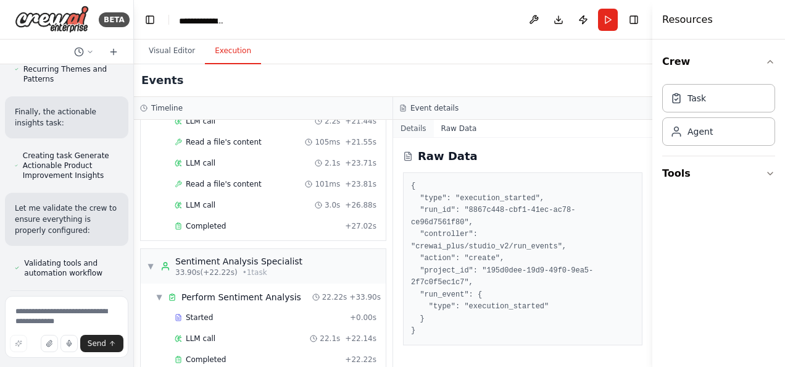
click at [412, 120] on button "Details" at bounding box center [413, 128] width 41 height 17
